Goal: Check status: Check status

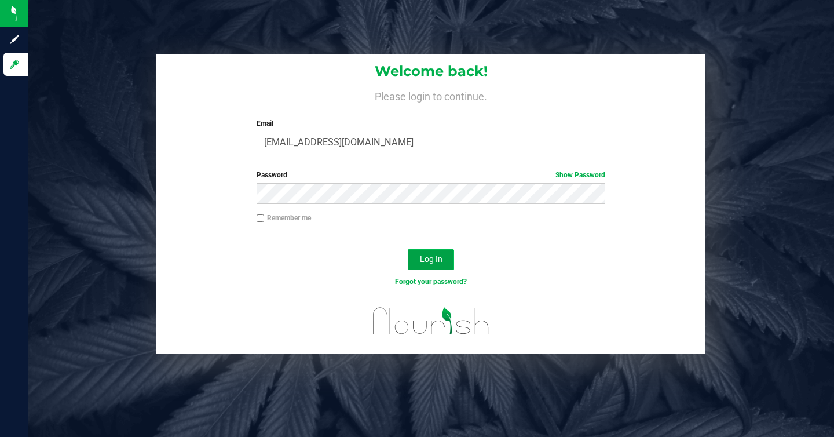
click at [432, 263] on span "Log In" at bounding box center [431, 258] width 23 height 9
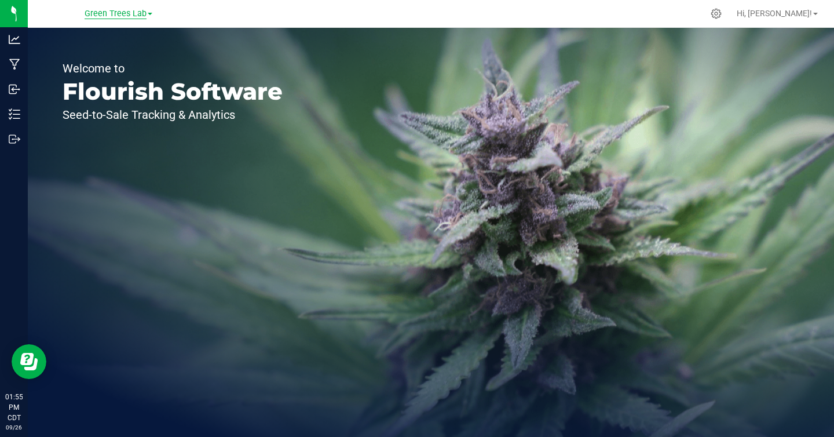
click at [103, 14] on span "Green Trees Lab" at bounding box center [116, 14] width 62 height 10
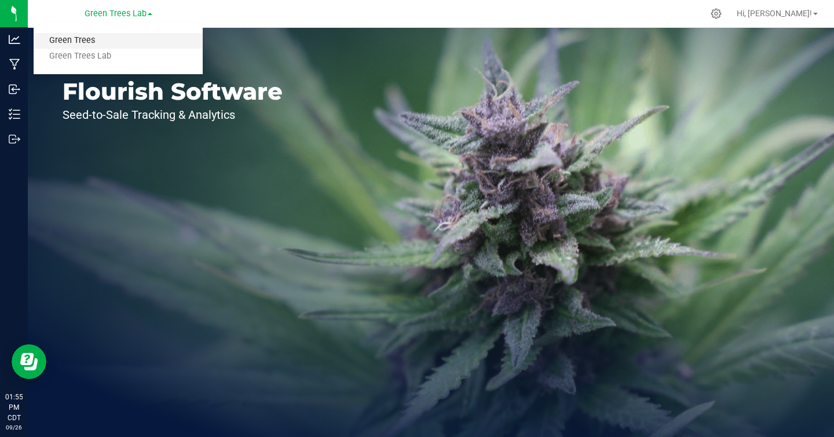
click at [81, 41] on link "Green Trees" at bounding box center [118, 41] width 169 height 16
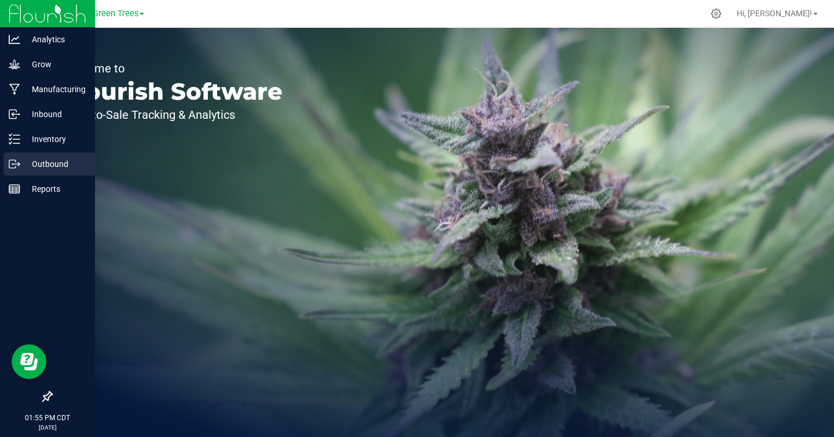
click at [15, 164] on line at bounding box center [16, 164] width 6 height 0
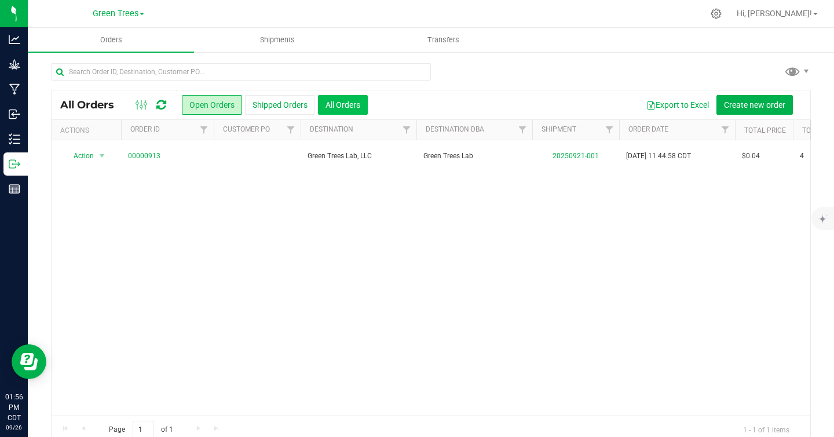
click at [343, 104] on button "All Orders" at bounding box center [343, 105] width 50 height 20
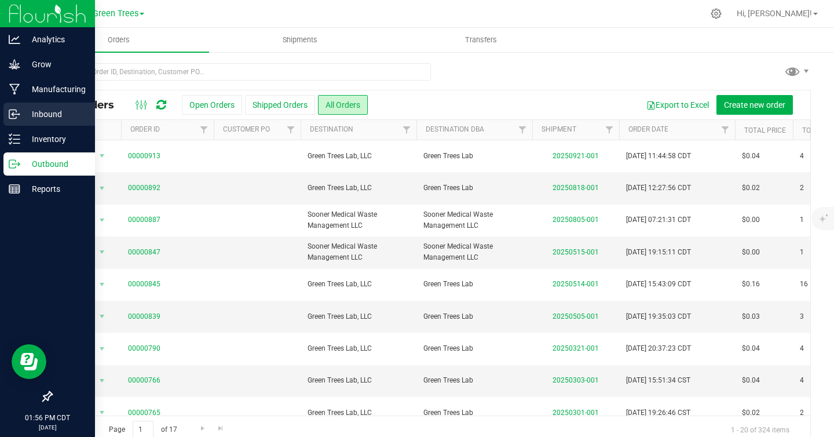
click at [13, 111] on icon at bounding box center [15, 114] width 12 height 12
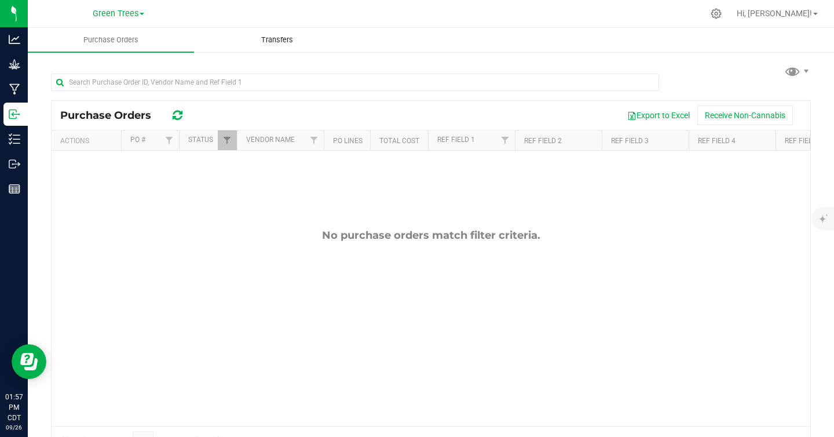
click at [284, 39] on span "Transfers" at bounding box center [277, 40] width 63 height 10
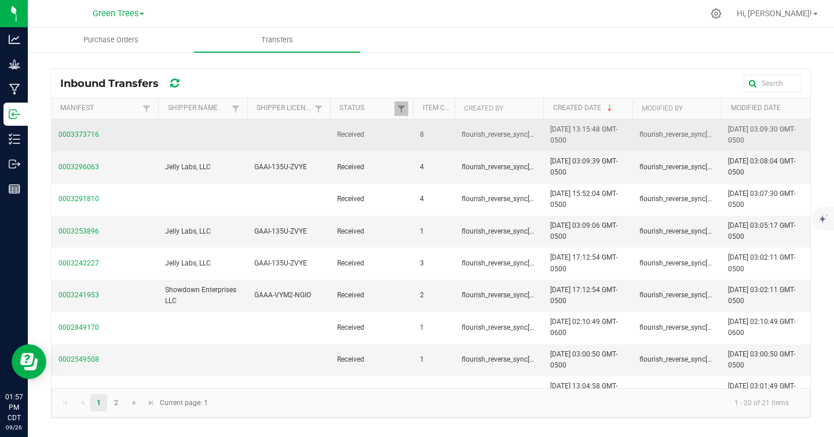
click at [90, 136] on span "0003373716" at bounding box center [105, 134] width 93 height 11
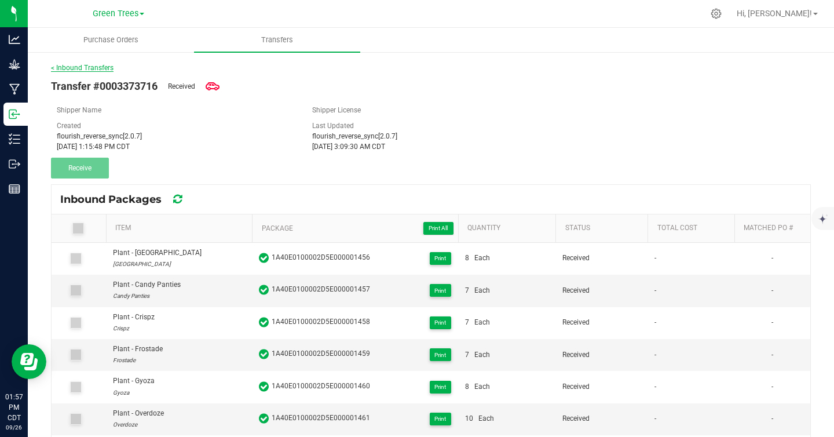
click at [88, 68] on link "< Inbound Transfers" at bounding box center [82, 68] width 63 height 8
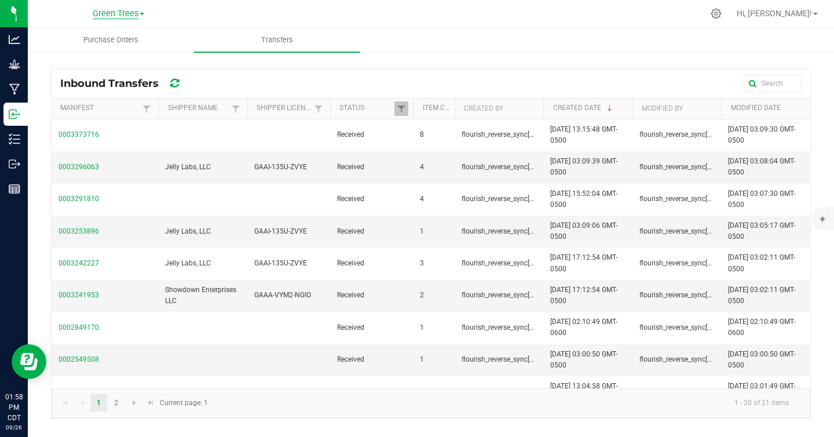
click at [120, 16] on span "Green Trees" at bounding box center [116, 14] width 46 height 10
click at [92, 54] on link "Green Trees Lab" at bounding box center [118, 57] width 169 height 16
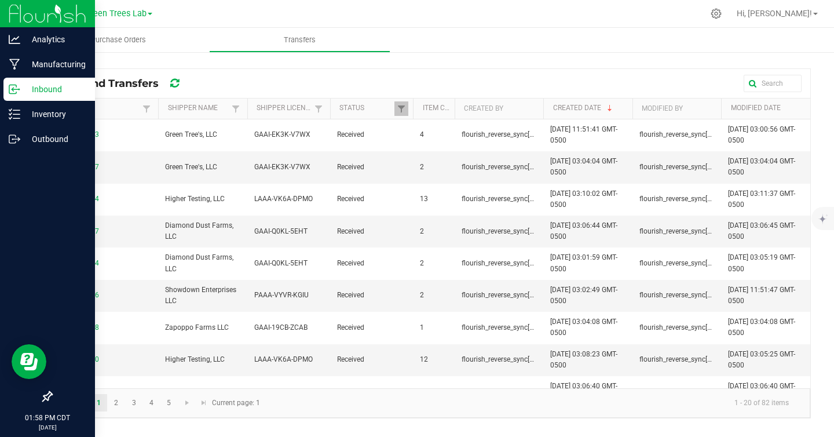
click at [38, 91] on p "Inbound" at bounding box center [55, 89] width 70 height 14
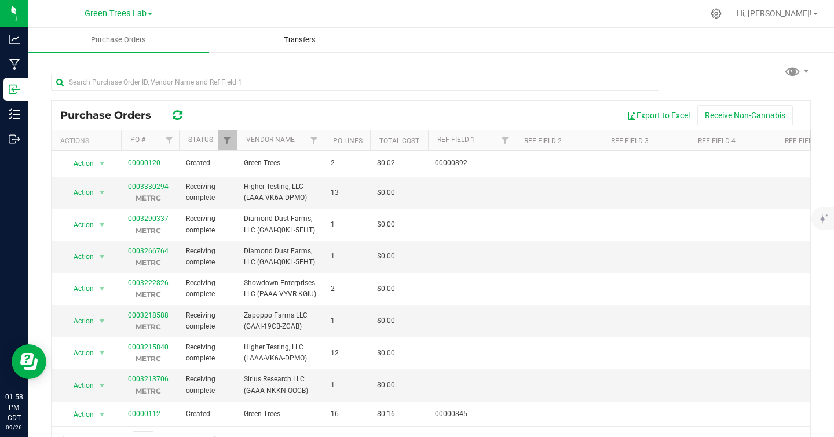
click at [315, 42] on span "Transfers" at bounding box center [299, 40] width 63 height 10
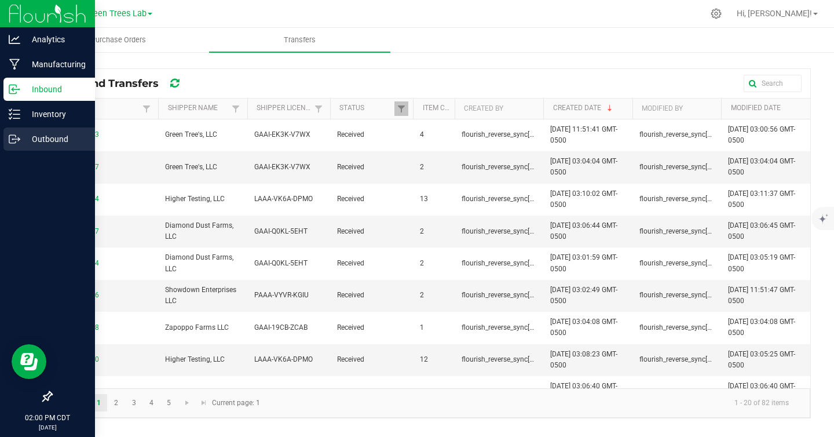
click at [10, 139] on icon at bounding box center [15, 139] width 12 height 12
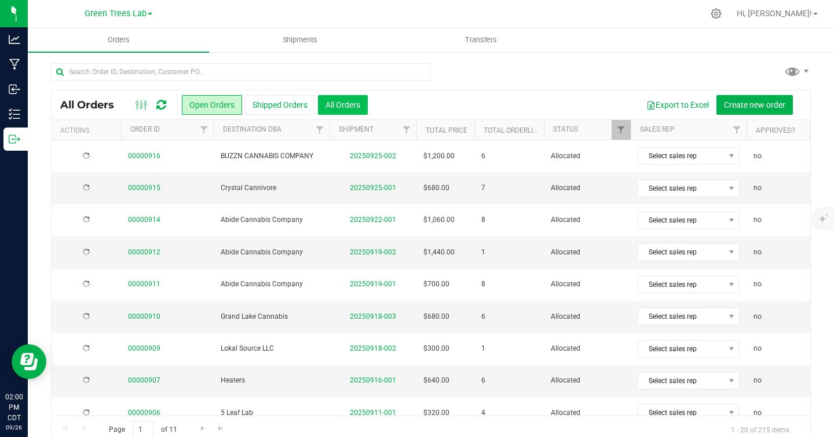
click at [352, 104] on button "All Orders" at bounding box center [343, 105] width 50 height 20
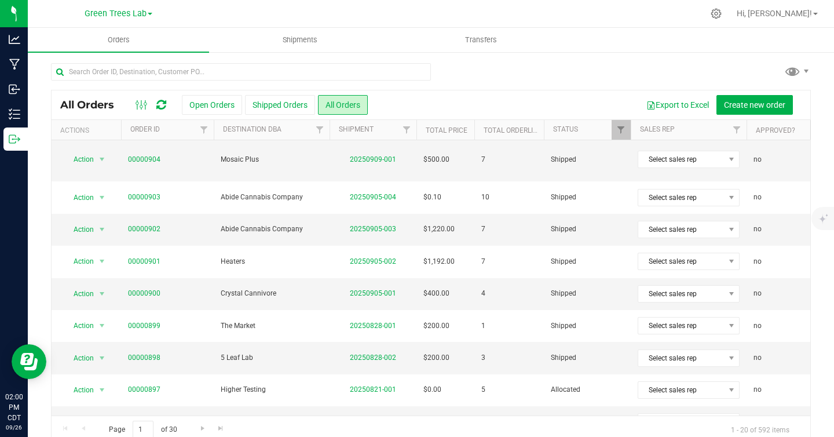
scroll to position [19, 0]
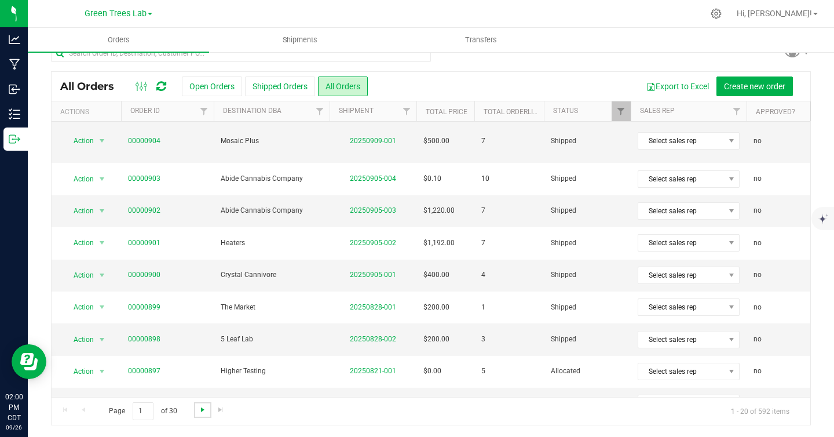
click at [203, 410] on span "Go to the next page" at bounding box center [202, 409] width 9 height 9
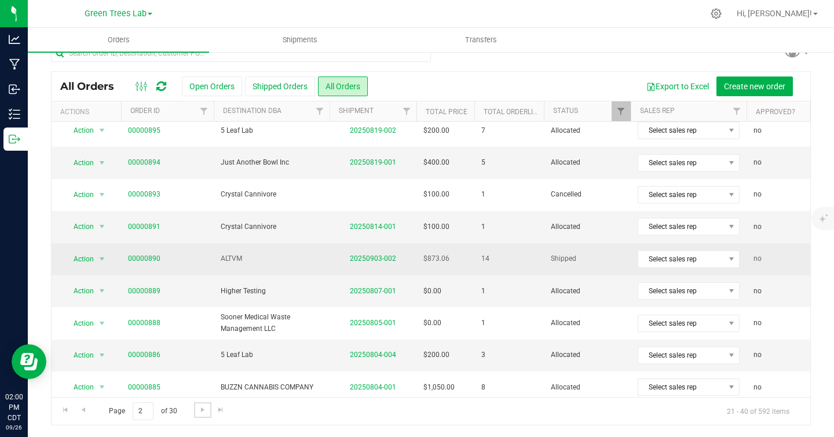
scroll to position [0, 0]
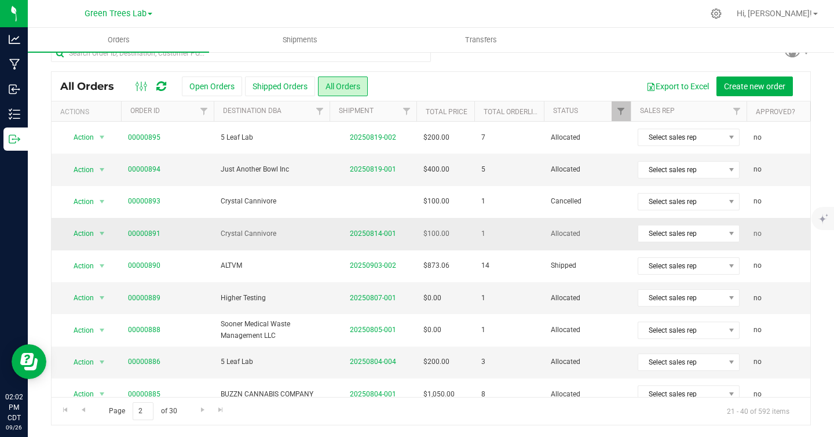
click at [354, 239] on td "20250814-001" at bounding box center [373, 234] width 87 height 32
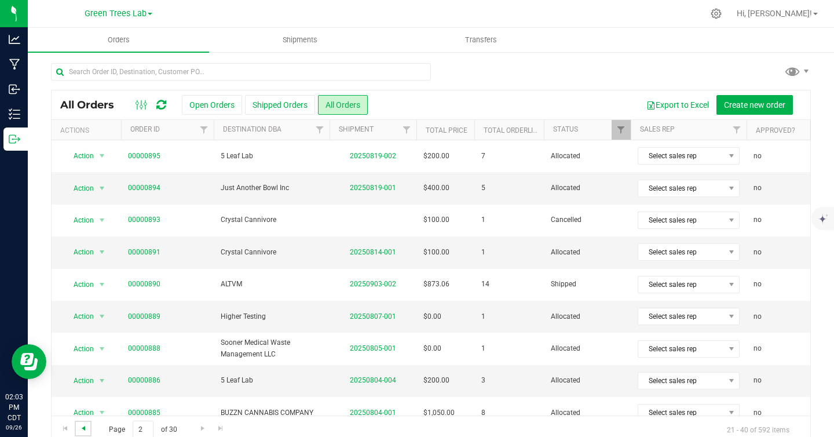
click at [84, 427] on span "Go to the previous page" at bounding box center [83, 427] width 9 height 9
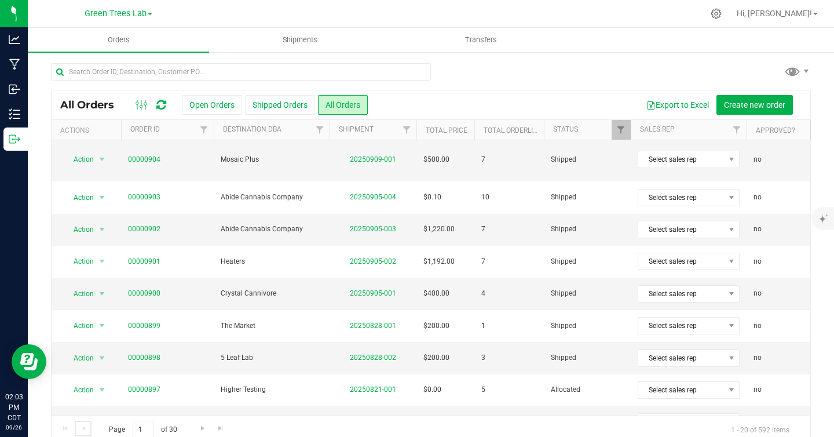
scroll to position [19, 0]
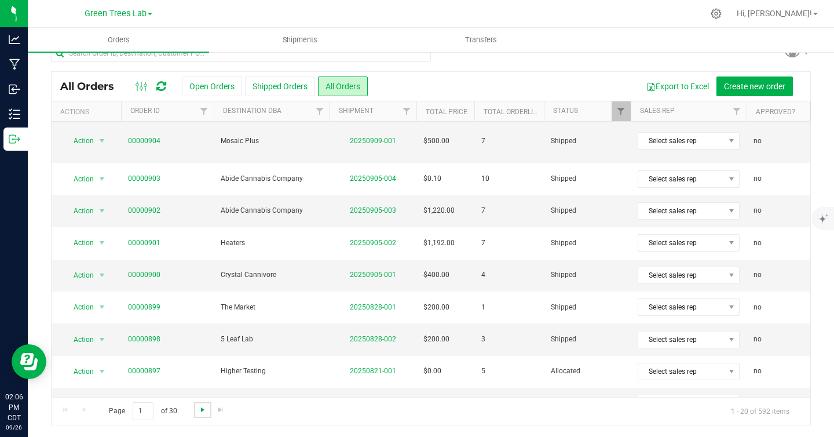
click at [201, 410] on span "Go to the next page" at bounding box center [202, 409] width 9 height 9
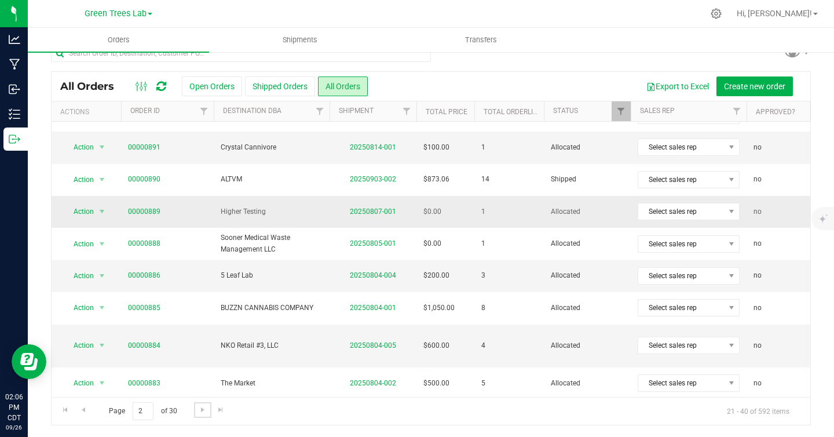
scroll to position [82, 0]
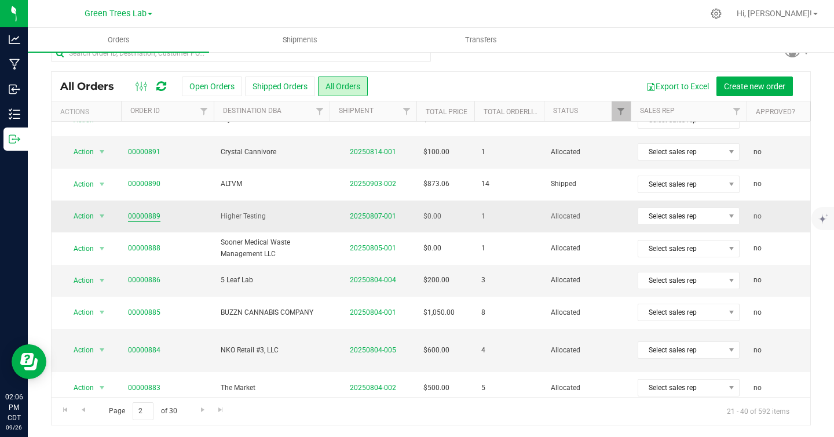
click at [148, 217] on link "00000889" at bounding box center [144, 216] width 32 height 11
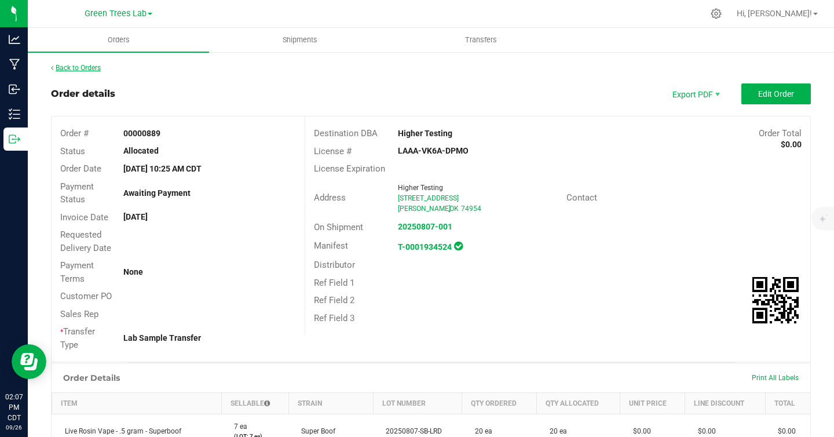
click at [88, 68] on link "Back to Orders" at bounding box center [76, 68] width 50 height 8
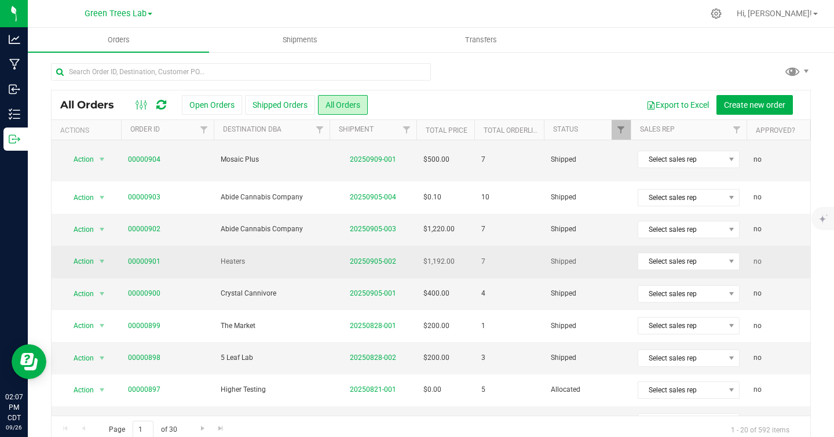
scroll to position [19, 0]
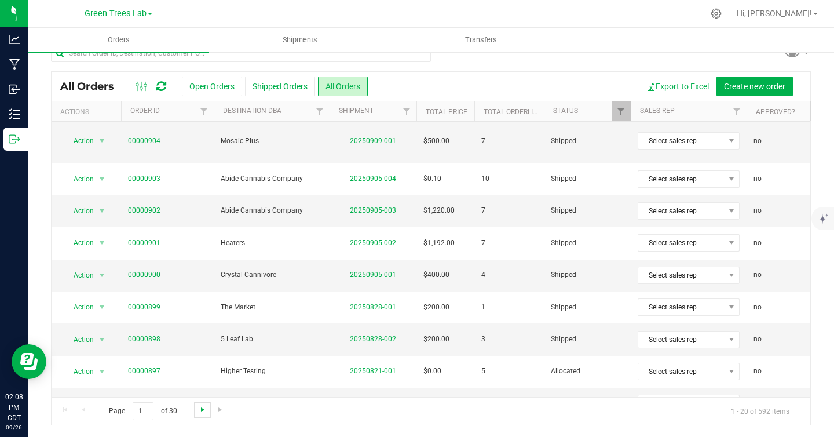
click at [203, 411] on span "Go to the next page" at bounding box center [202, 409] width 9 height 9
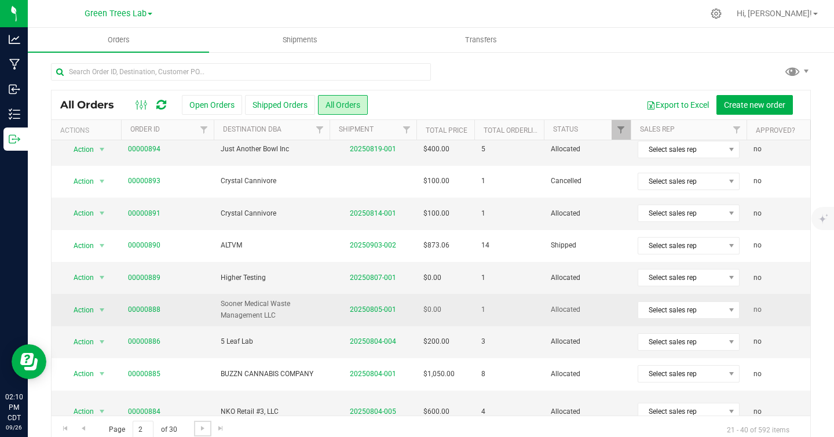
scroll to position [40, 0]
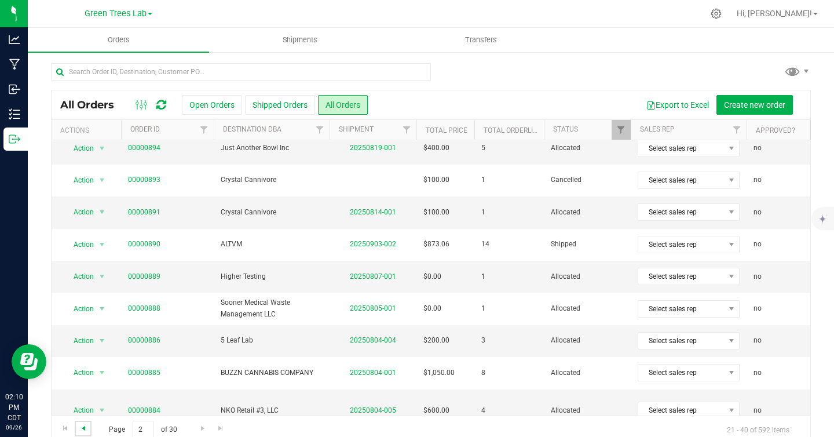
click at [84, 429] on span "Go to the previous page" at bounding box center [83, 427] width 9 height 9
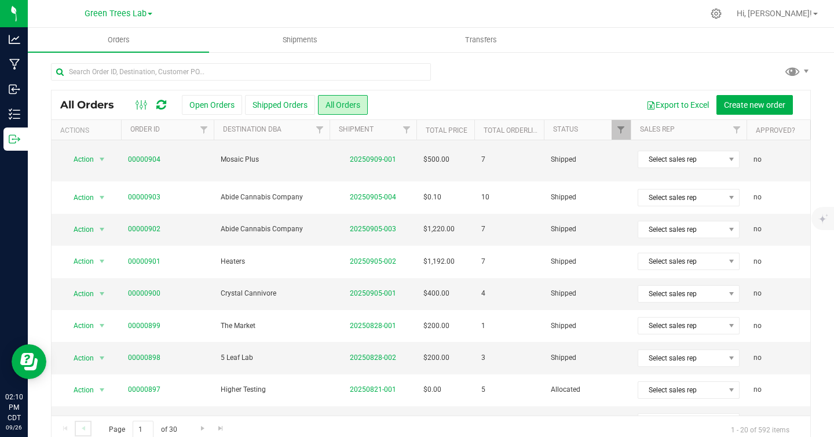
scroll to position [19, 0]
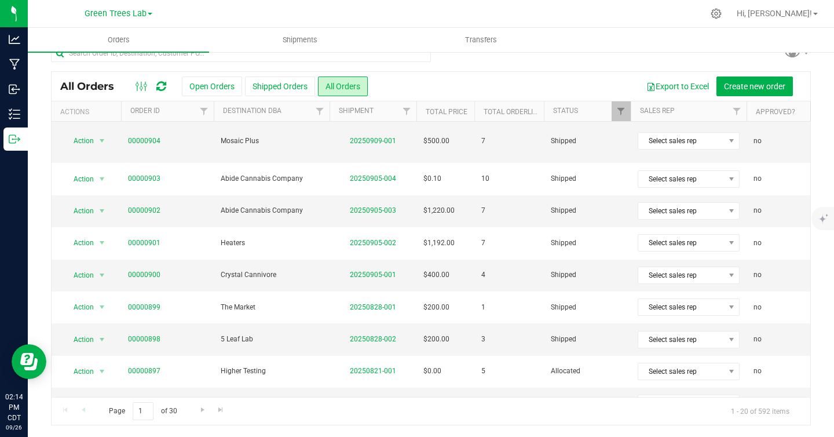
click at [263, 262] on td "Crystal Cannivore" at bounding box center [272, 276] width 116 height 32
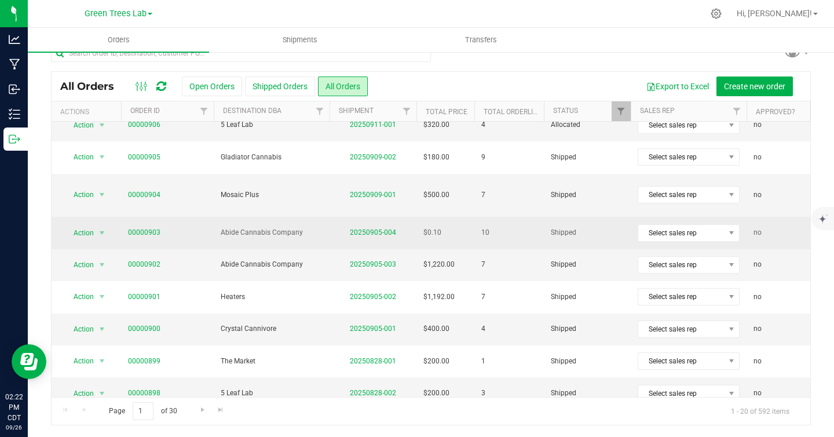
scroll to position [366, 0]
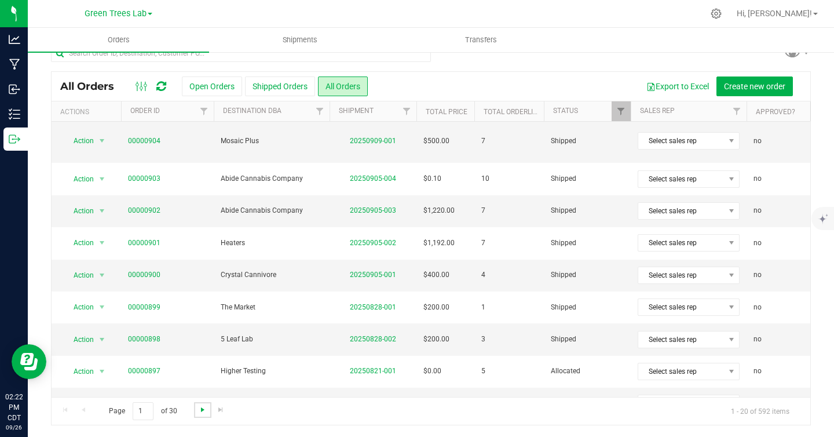
click at [203, 411] on span "Go to the next page" at bounding box center [202, 409] width 9 height 9
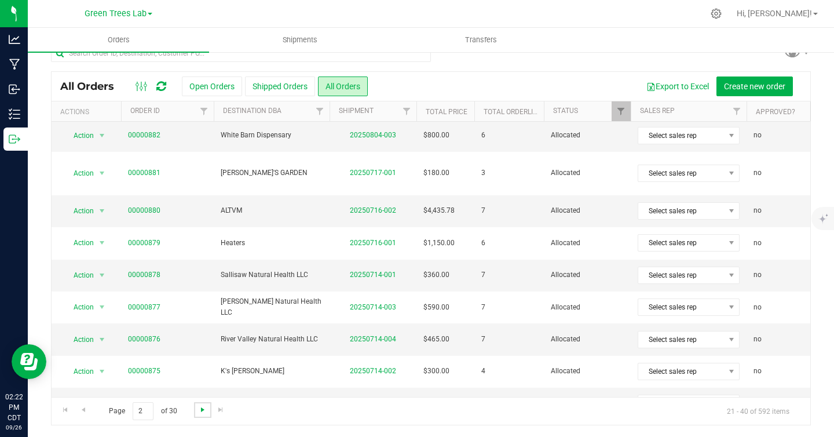
click at [200, 414] on span "Go to the next page" at bounding box center [202, 409] width 9 height 9
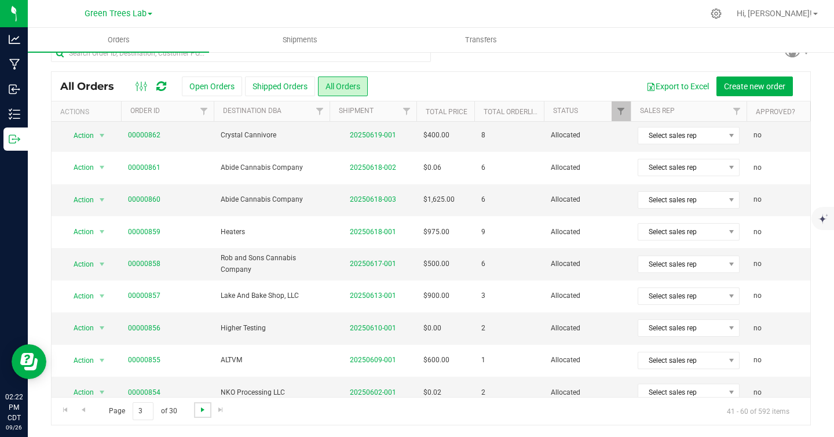
click at [202, 410] on span "Go to the next page" at bounding box center [202, 409] width 9 height 9
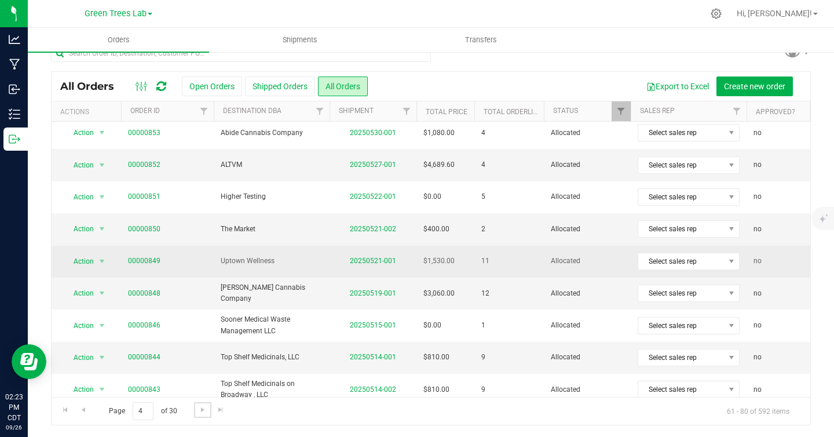
scroll to position [4, 0]
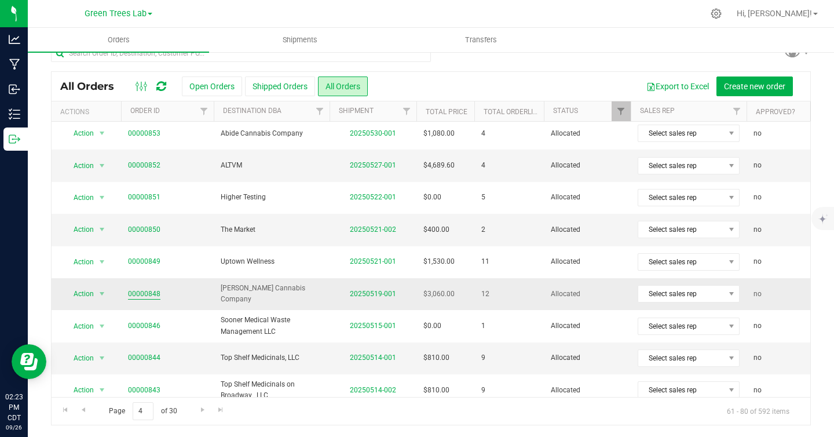
click at [148, 294] on link "00000848" at bounding box center [144, 293] width 32 height 11
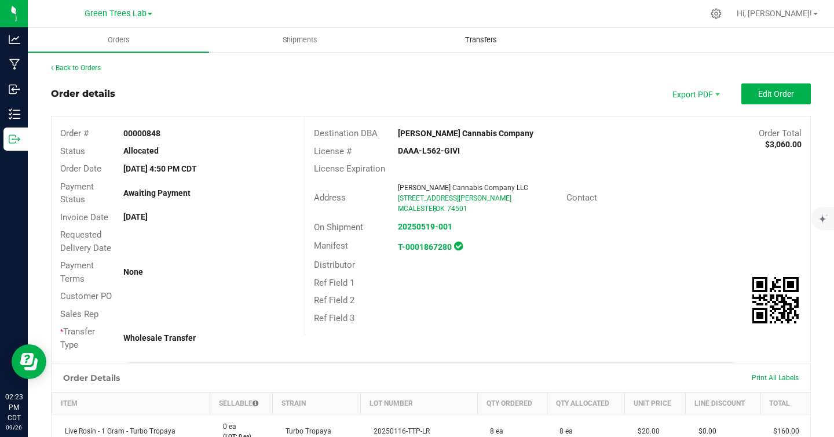
click at [484, 42] on span "Transfers" at bounding box center [481, 40] width 63 height 10
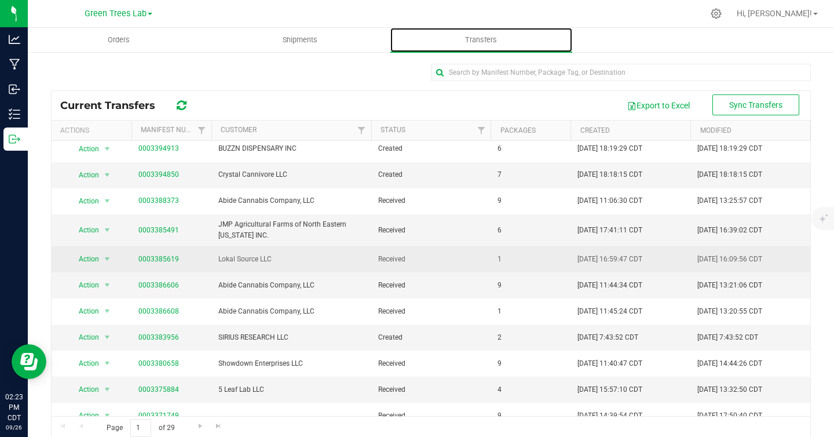
scroll to position [9, 0]
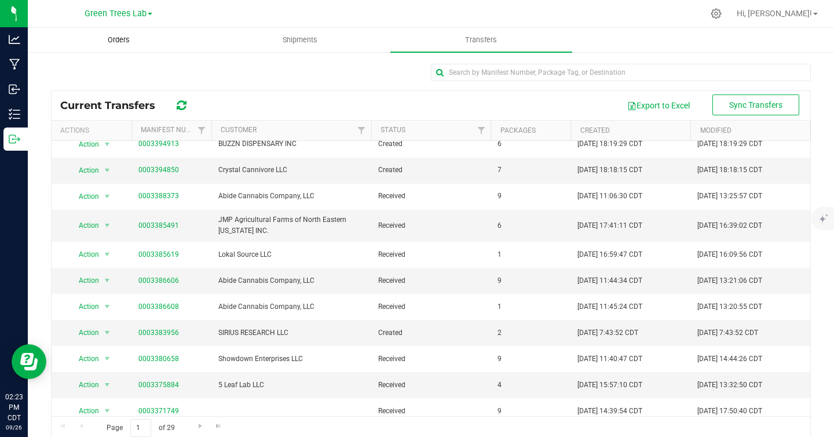
click at [123, 45] on uib-tab-heading "Orders" at bounding box center [118, 39] width 180 height 23
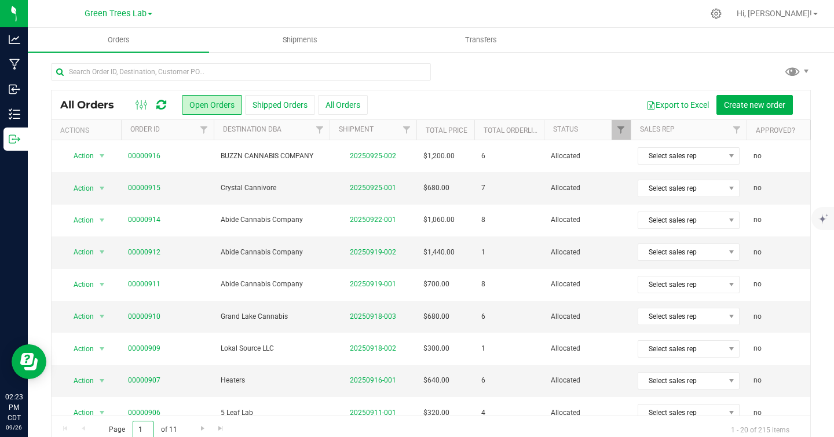
click at [145, 429] on input "1" at bounding box center [143, 430] width 21 height 18
type input "4"
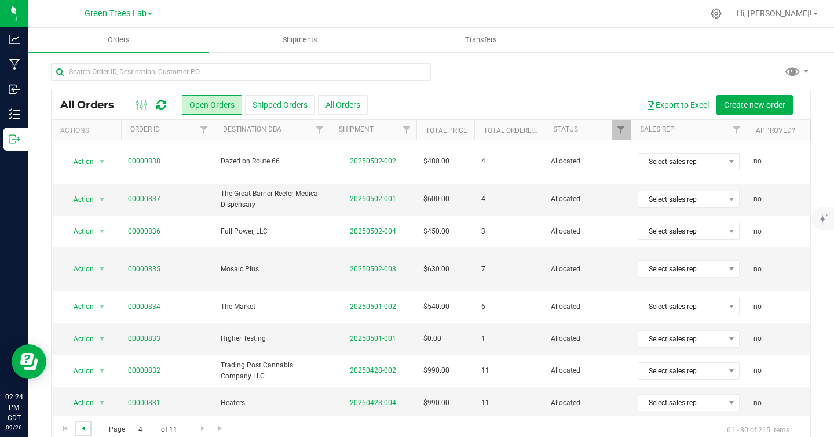
click at [86, 425] on span "Go to the previous page" at bounding box center [83, 427] width 9 height 9
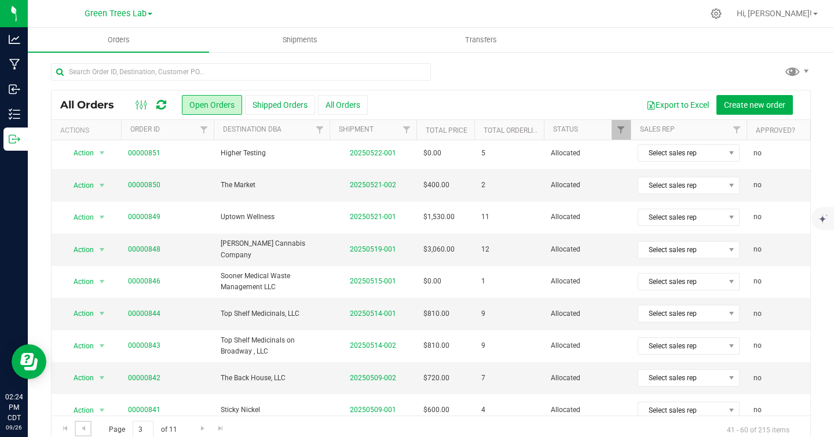
scroll to position [320, 0]
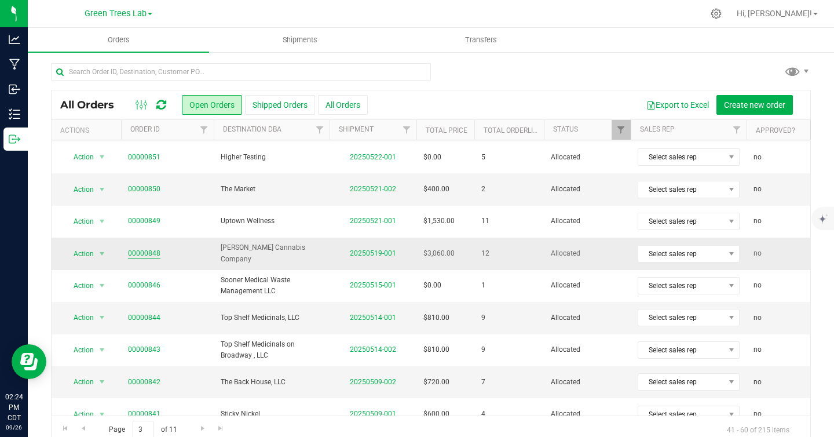
click at [147, 253] on link "00000848" at bounding box center [144, 253] width 32 height 11
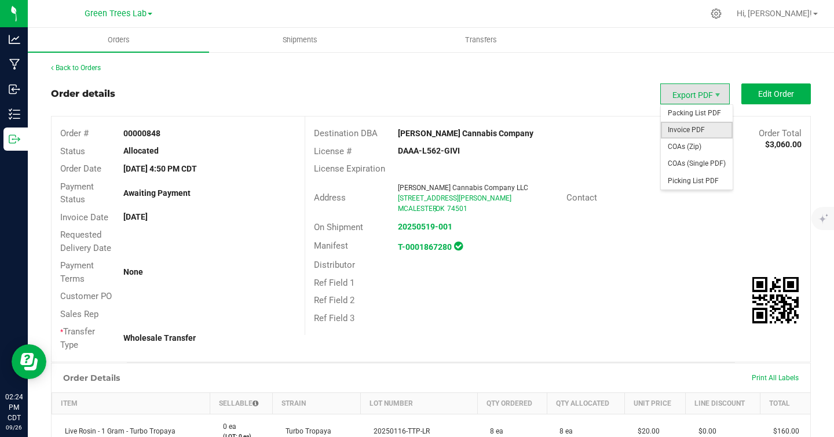
click at [697, 131] on span "Invoice PDF" at bounding box center [697, 130] width 72 height 17
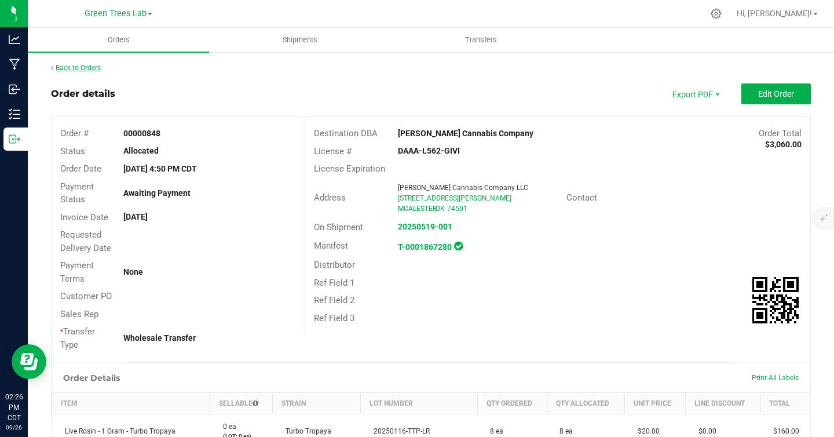
click at [93, 67] on link "Back to Orders" at bounding box center [76, 68] width 50 height 8
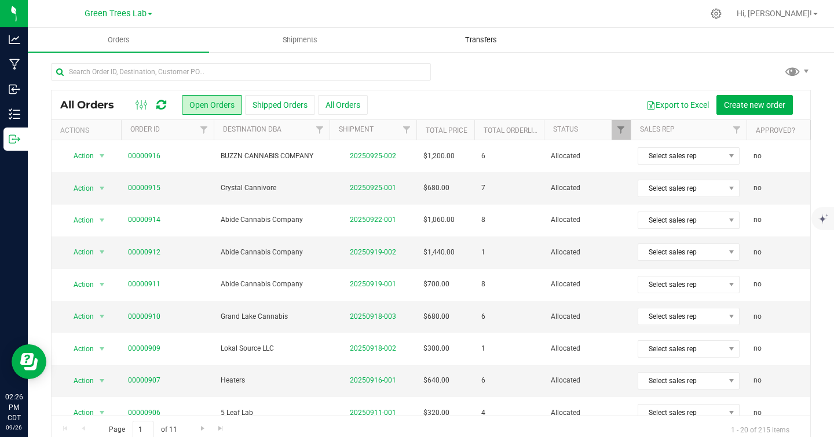
click at [485, 40] on span "Transfers" at bounding box center [481, 40] width 63 height 10
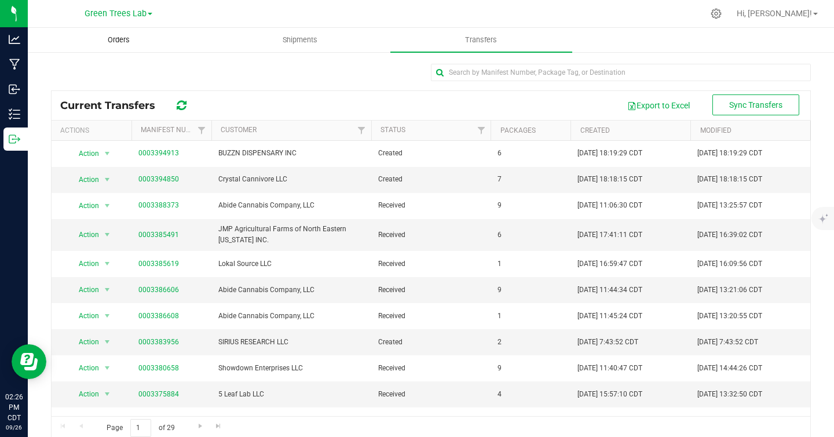
click at [125, 39] on span "Orders" at bounding box center [118, 40] width 53 height 10
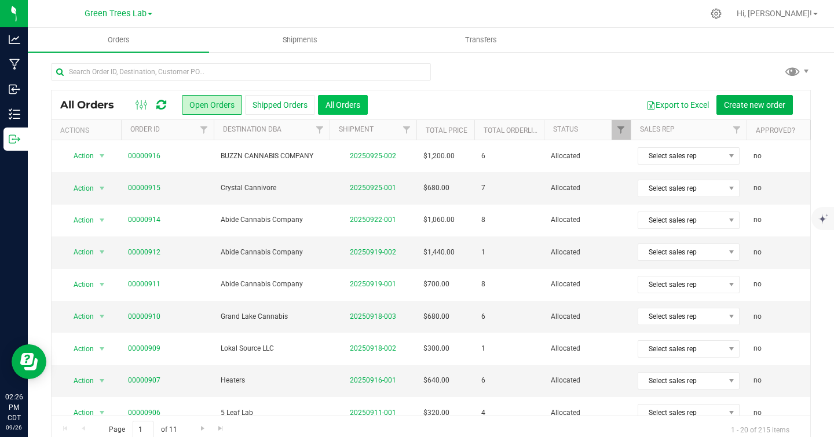
click at [348, 109] on button "All Orders" at bounding box center [343, 105] width 50 height 20
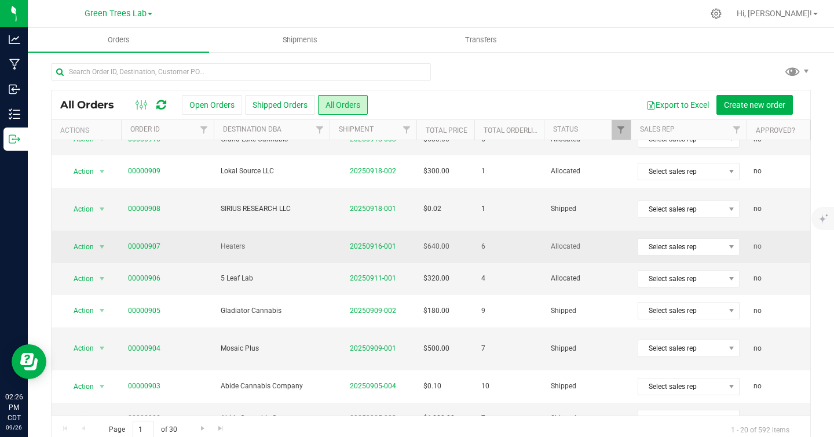
scroll to position [178, 0]
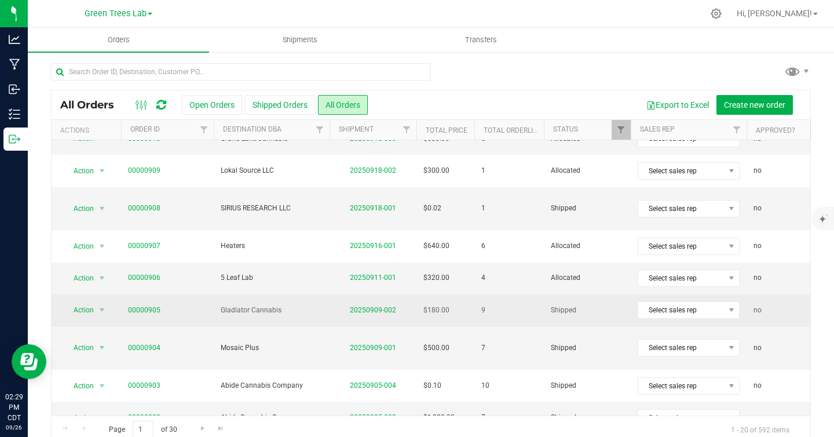
click at [269, 305] on span "Gladiator Cannabis" at bounding box center [272, 310] width 102 height 11
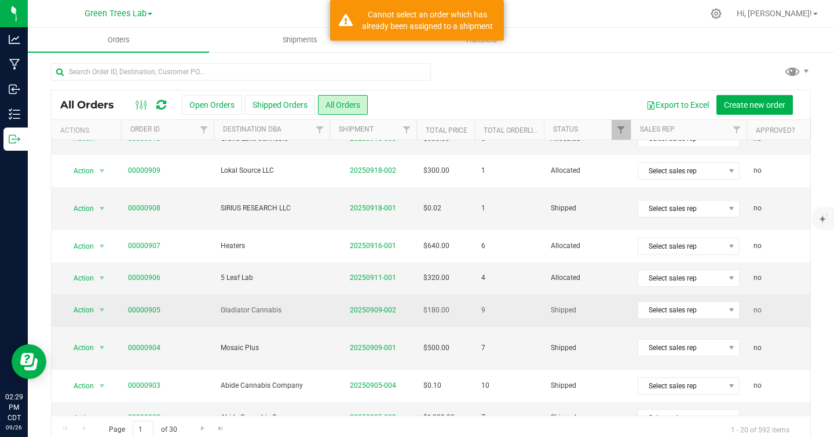
click at [329, 313] on td "Gladiator Cannabis" at bounding box center [272, 310] width 116 height 32
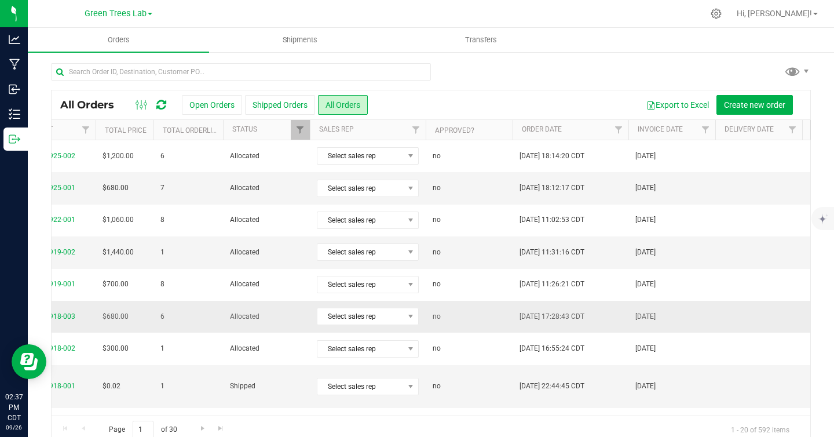
scroll to position [0, 329]
